Goal: Information Seeking & Learning: Learn about a topic

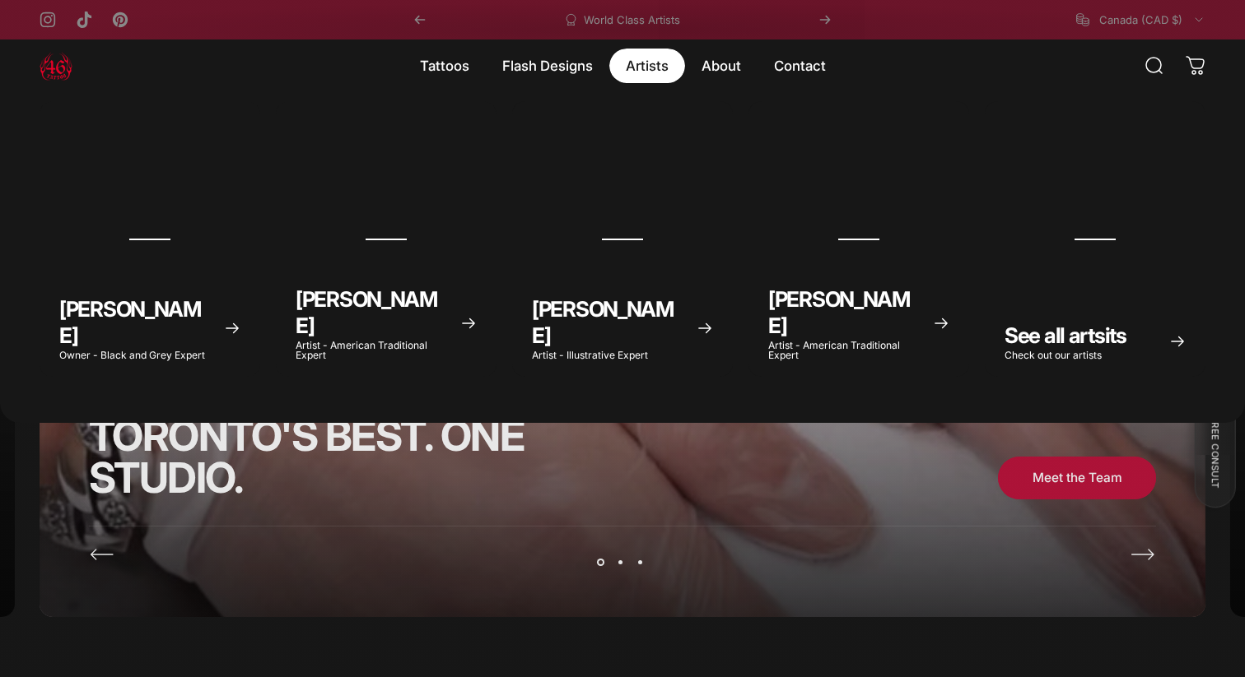
click at [649, 64] on magnet-element "Artists Artists" at bounding box center [647, 66] width 76 height 35
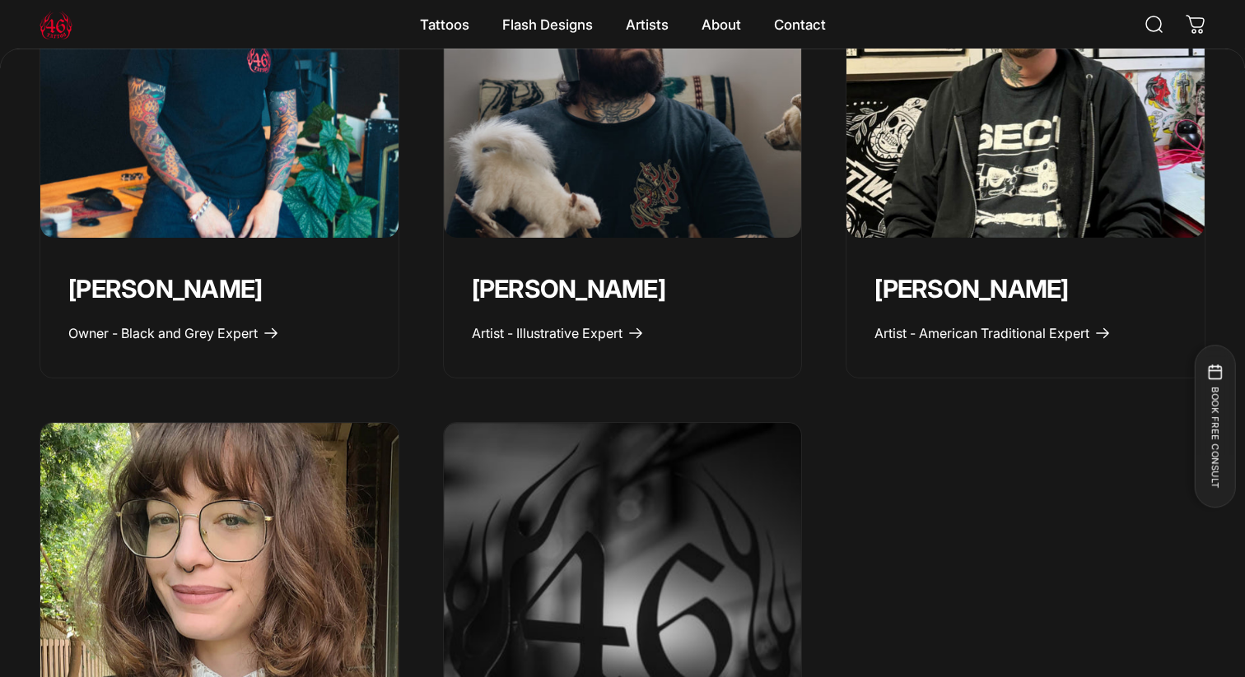
scroll to position [868, 0]
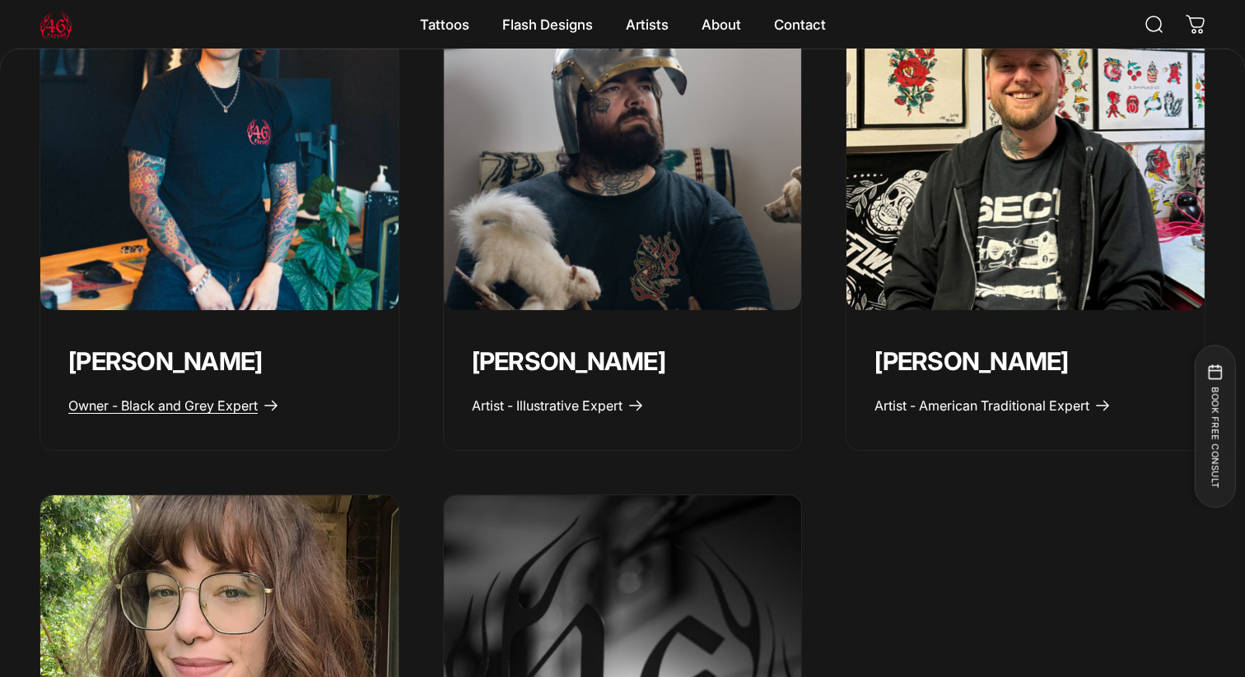
click at [260, 398] on link "Owner - Black and Grey Expert" at bounding box center [173, 406] width 211 height 16
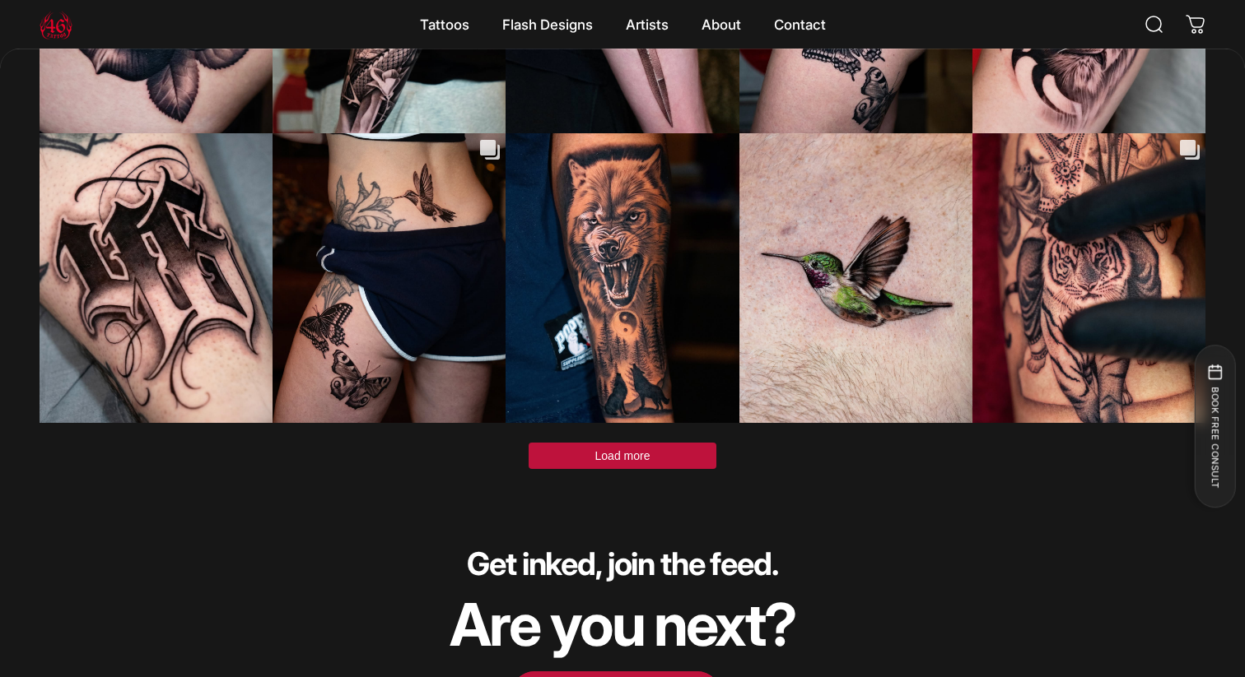
scroll to position [5063, 0]
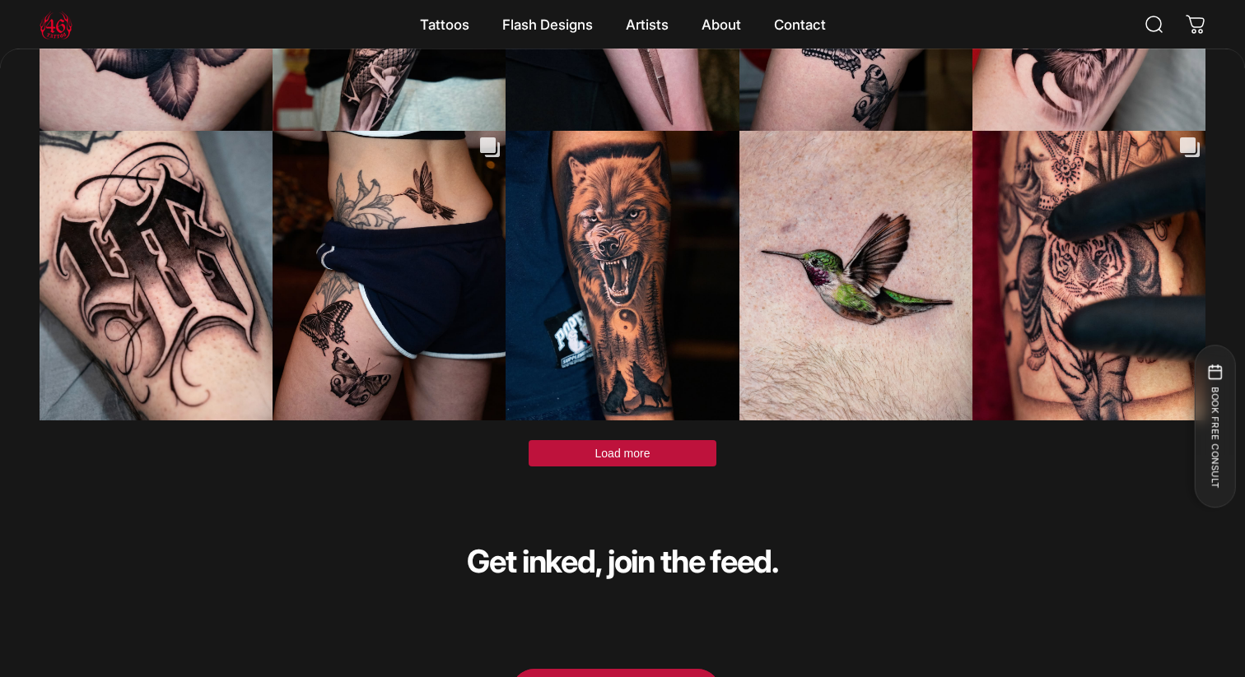
click at [586, 440] on button "Load more" at bounding box center [622, 453] width 188 height 26
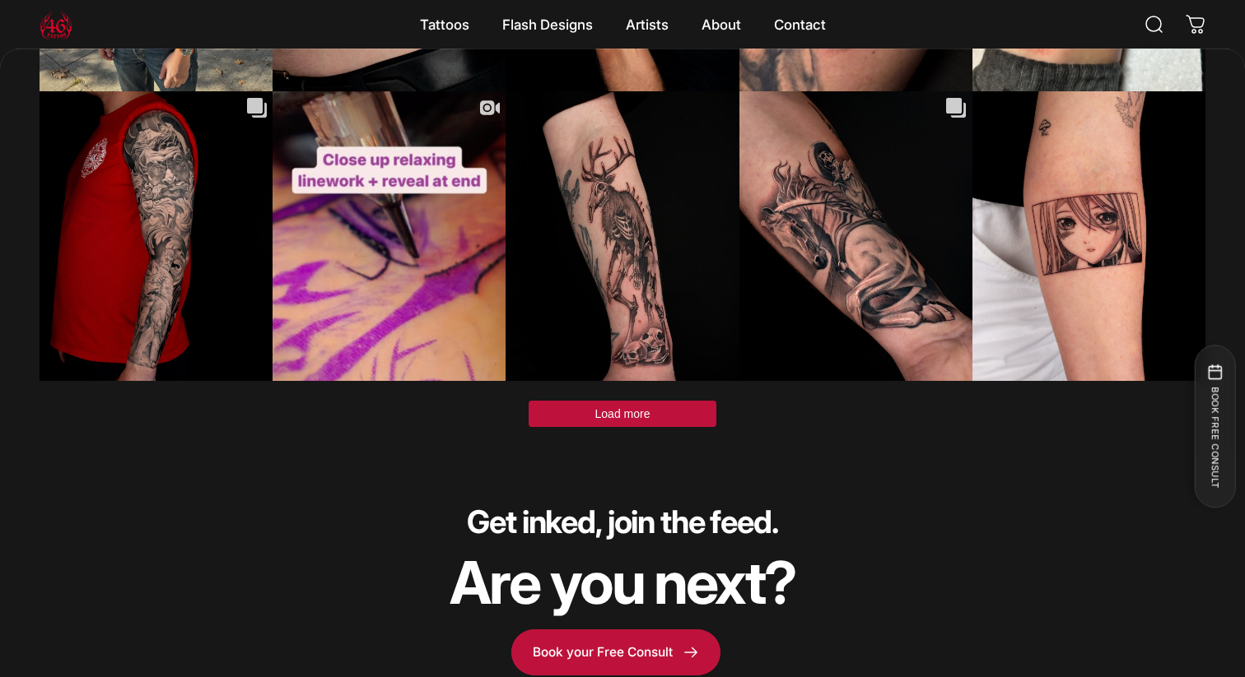
scroll to position [6263, 0]
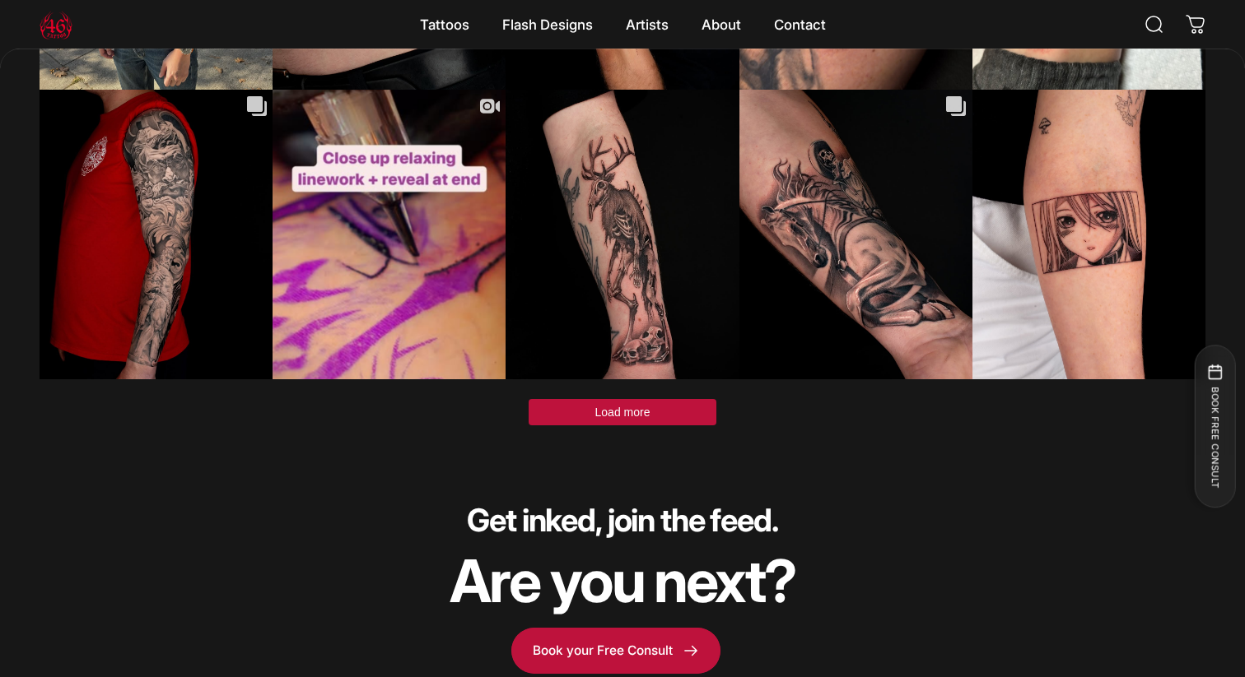
click at [618, 406] on span "Load more" at bounding box center [622, 412] width 55 height 13
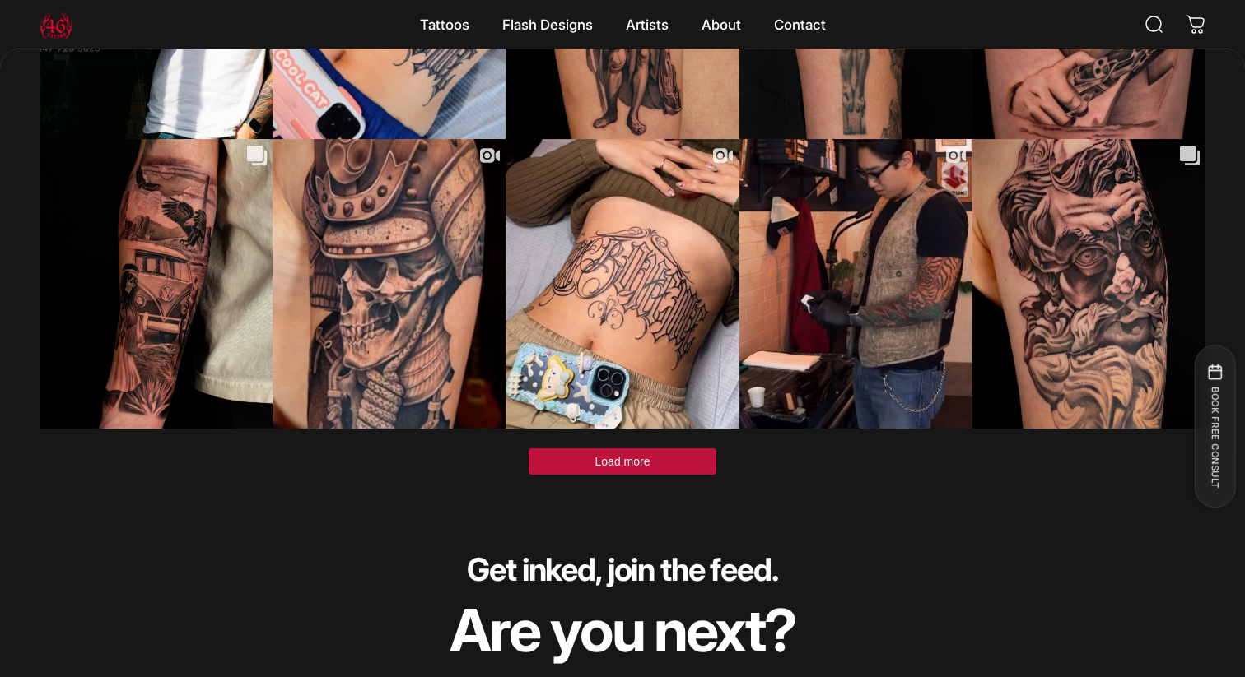
scroll to position [7363, 0]
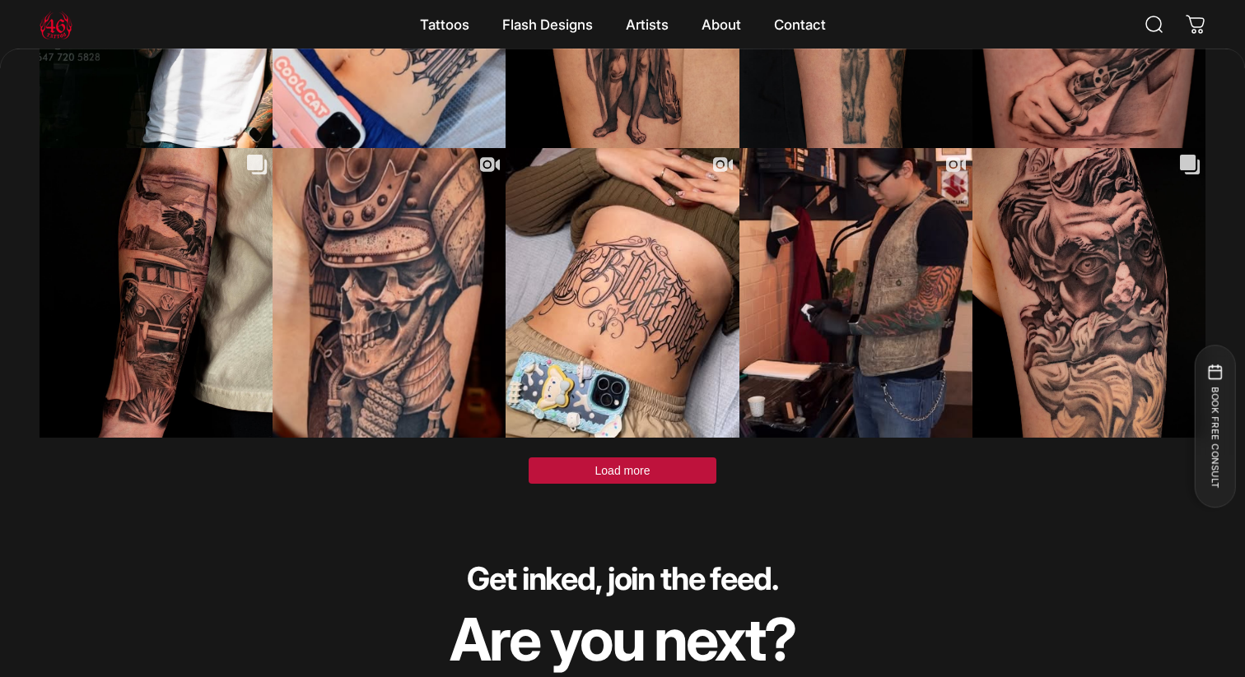
click at [572, 458] on button "Load more" at bounding box center [622, 471] width 188 height 26
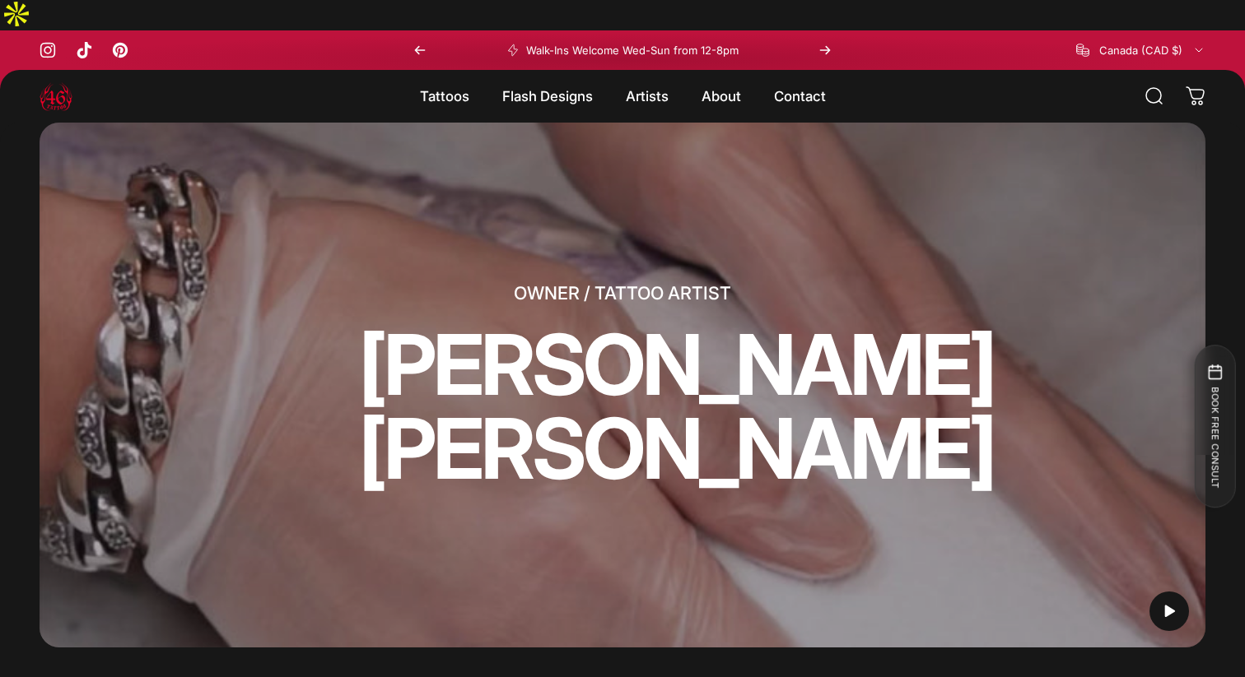
scroll to position [0, 0]
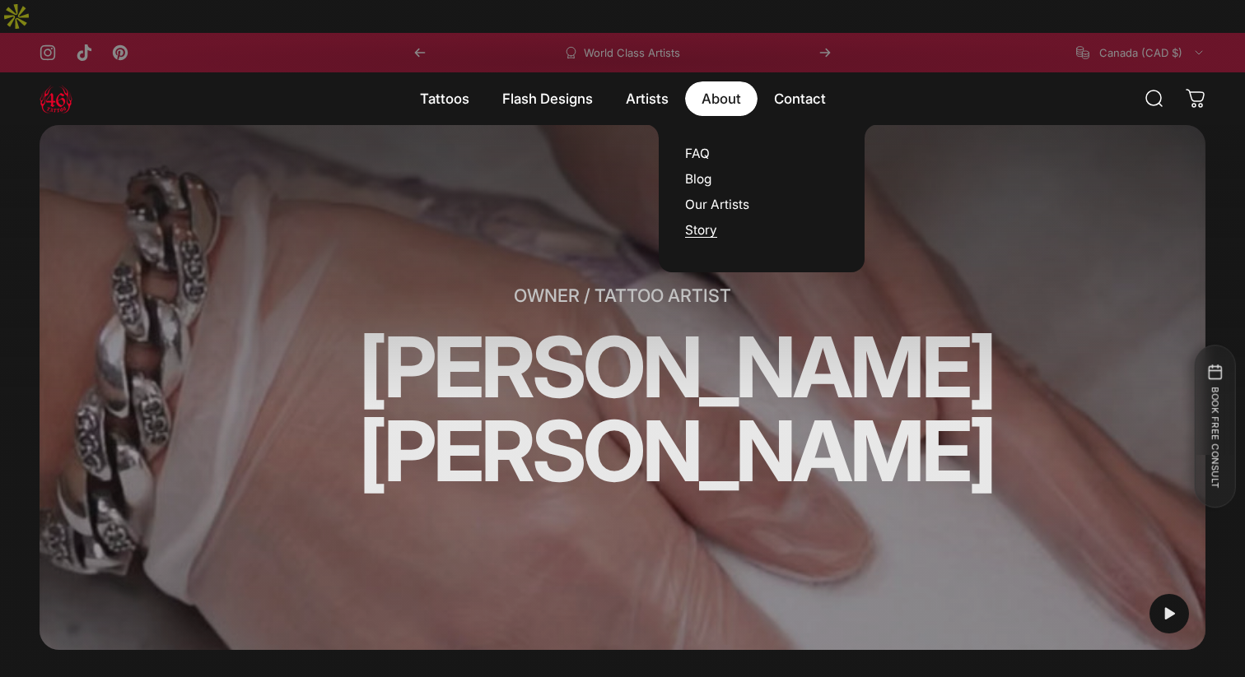
click at [704, 222] on link "Story" at bounding box center [701, 230] width 32 height 16
